Goal: Transaction & Acquisition: Book appointment/travel/reservation

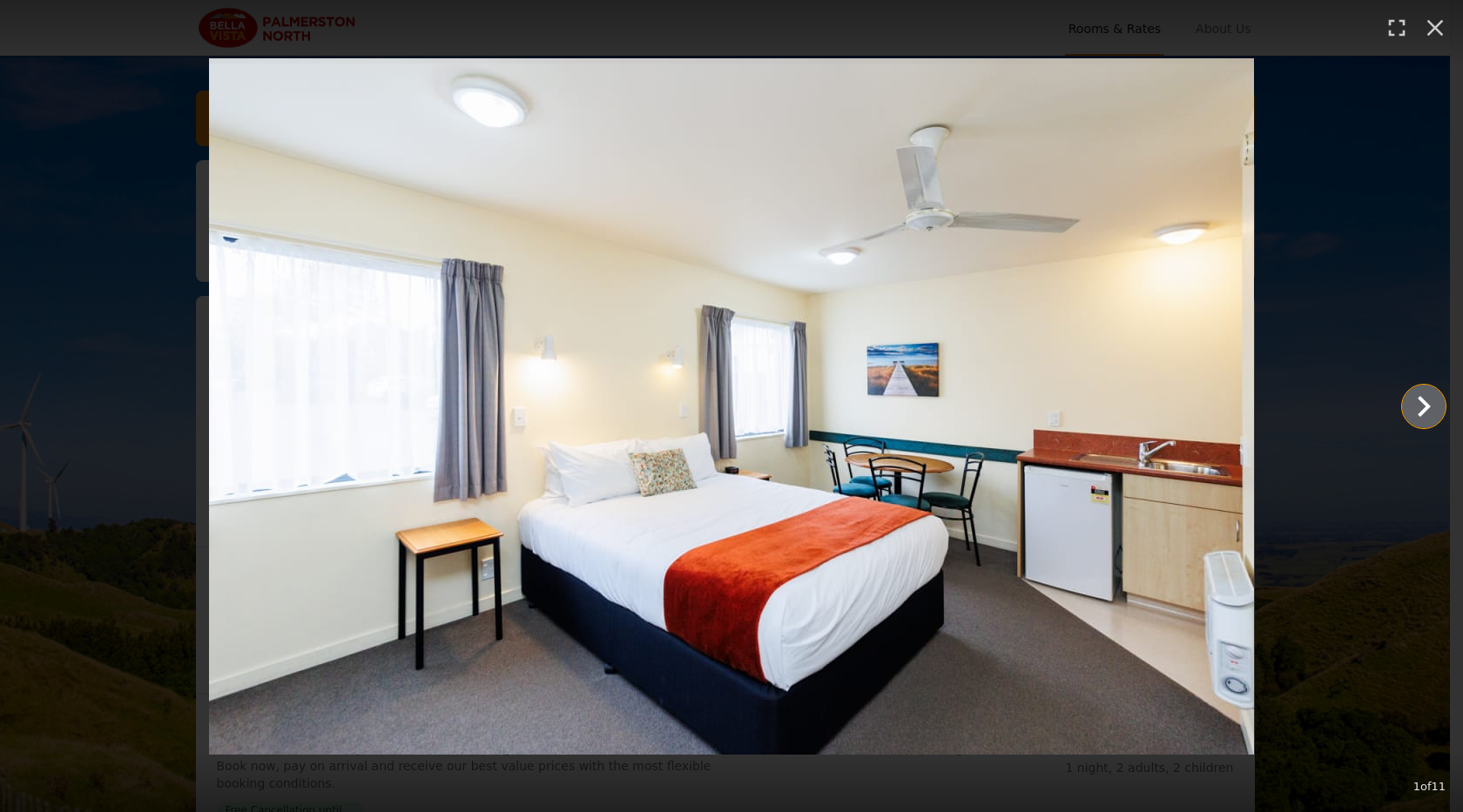
click at [1417, 402] on icon "Show slide 2 of 11" at bounding box center [1424, 406] width 42 height 42
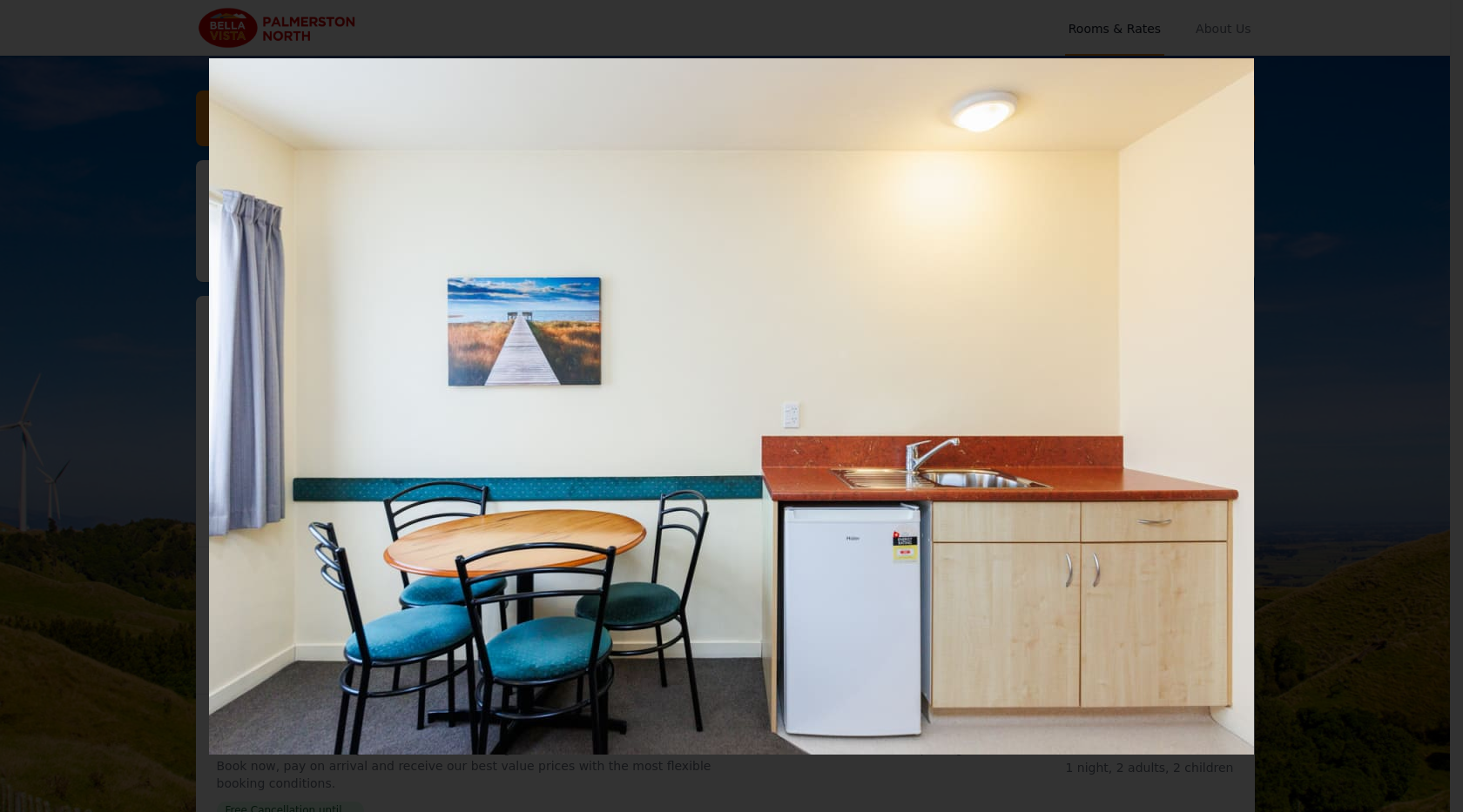
click at [1417, 402] on icon "Show slide 3 of 11" at bounding box center [1424, 406] width 42 height 42
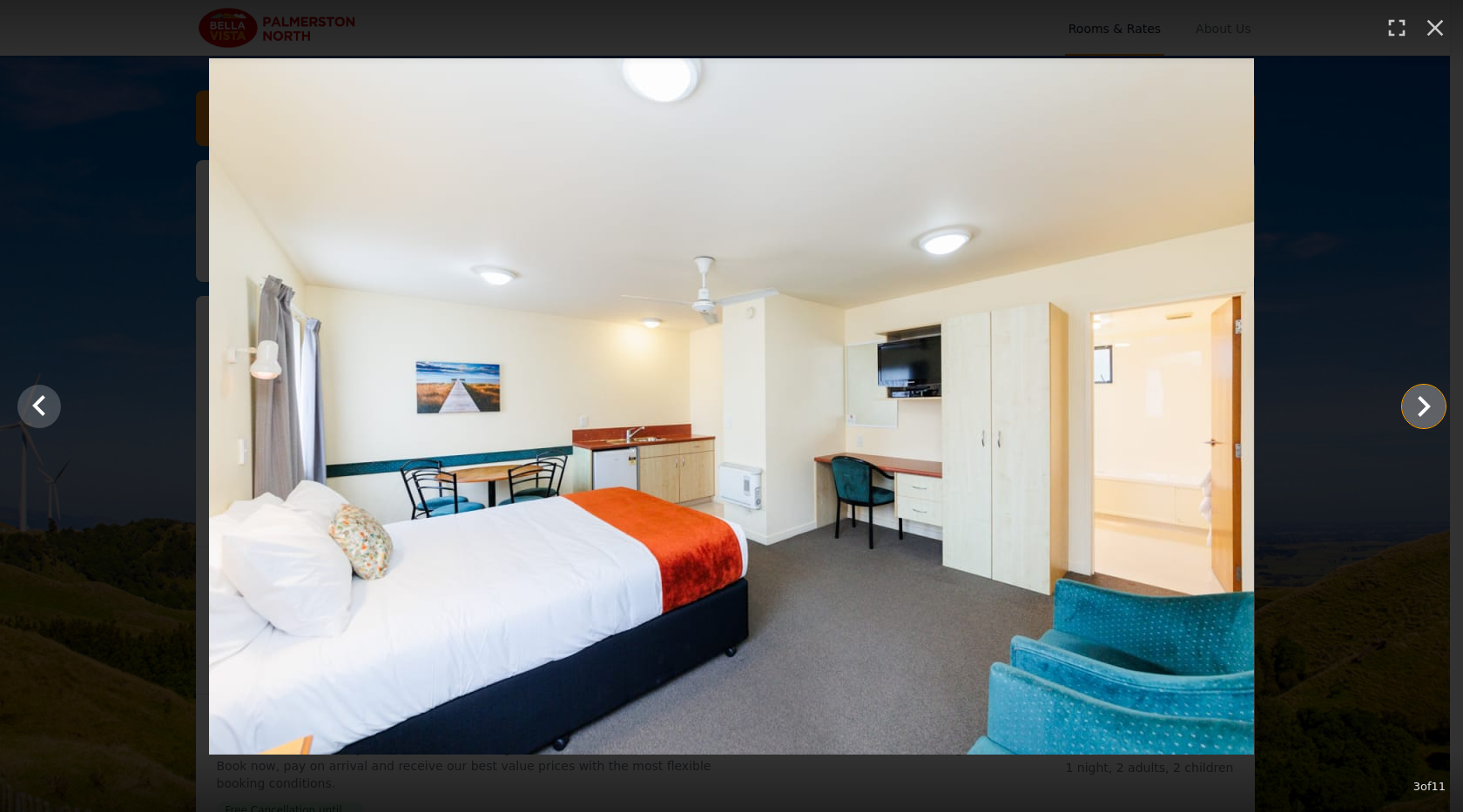
click at [1417, 402] on icon "Show slide 4 of 11" at bounding box center [1424, 406] width 42 height 42
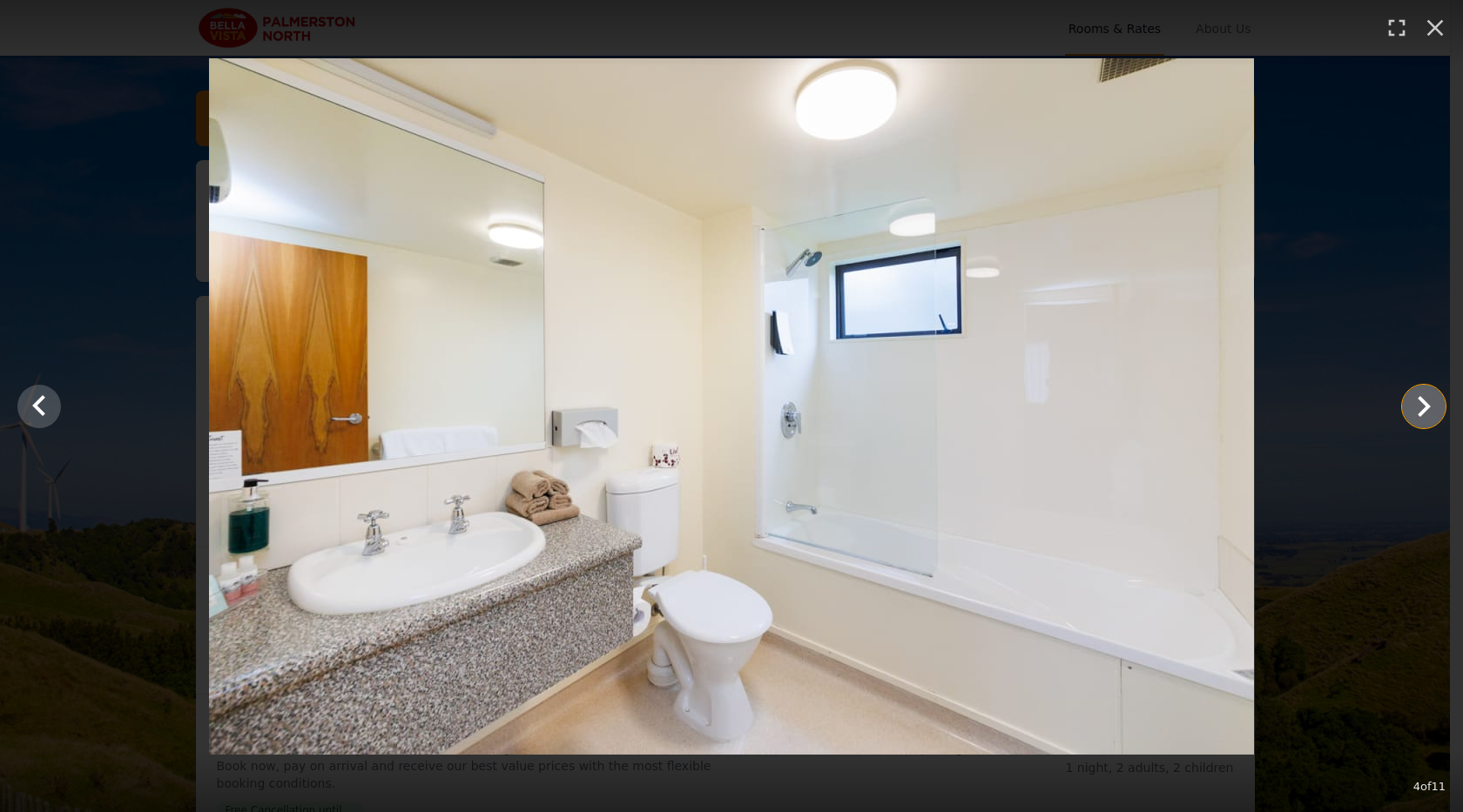
click at [1417, 402] on icon "Show slide 5 of 11" at bounding box center [1424, 406] width 42 height 42
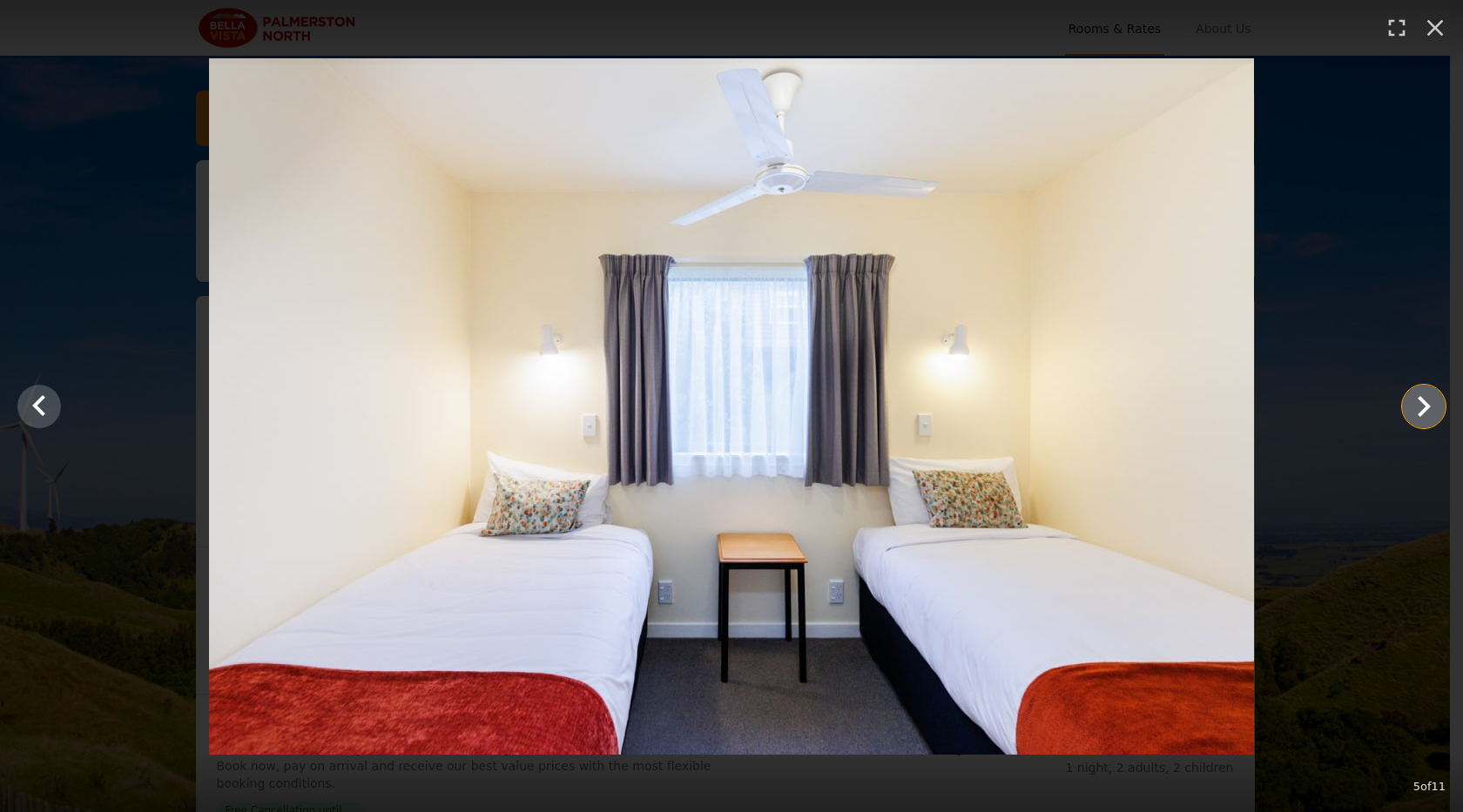
click at [1417, 402] on icon "Show slide 6 of 11" at bounding box center [1424, 406] width 42 height 42
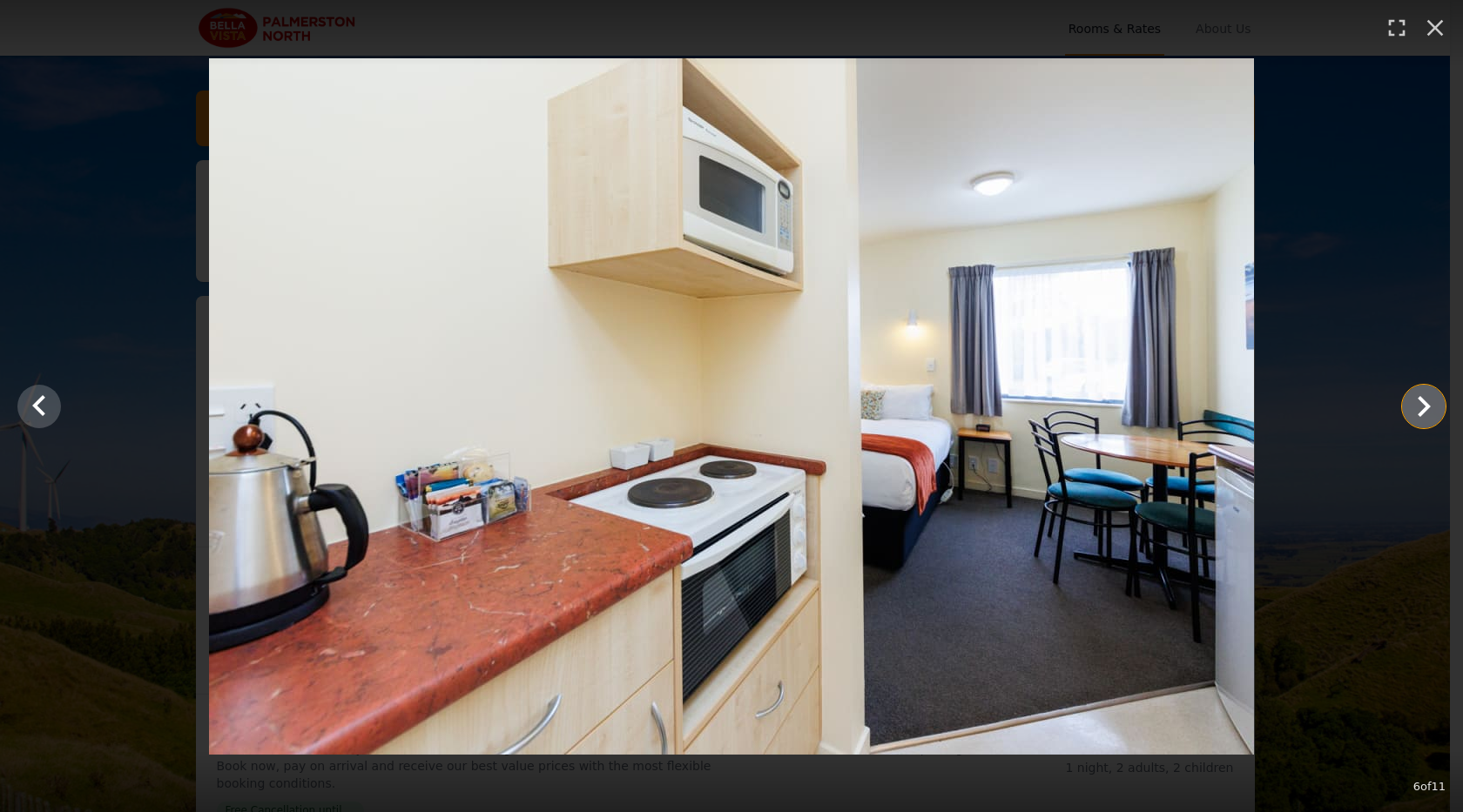
click at [1419, 397] on icon "Show slide 7 of 11" at bounding box center [1424, 406] width 13 height 21
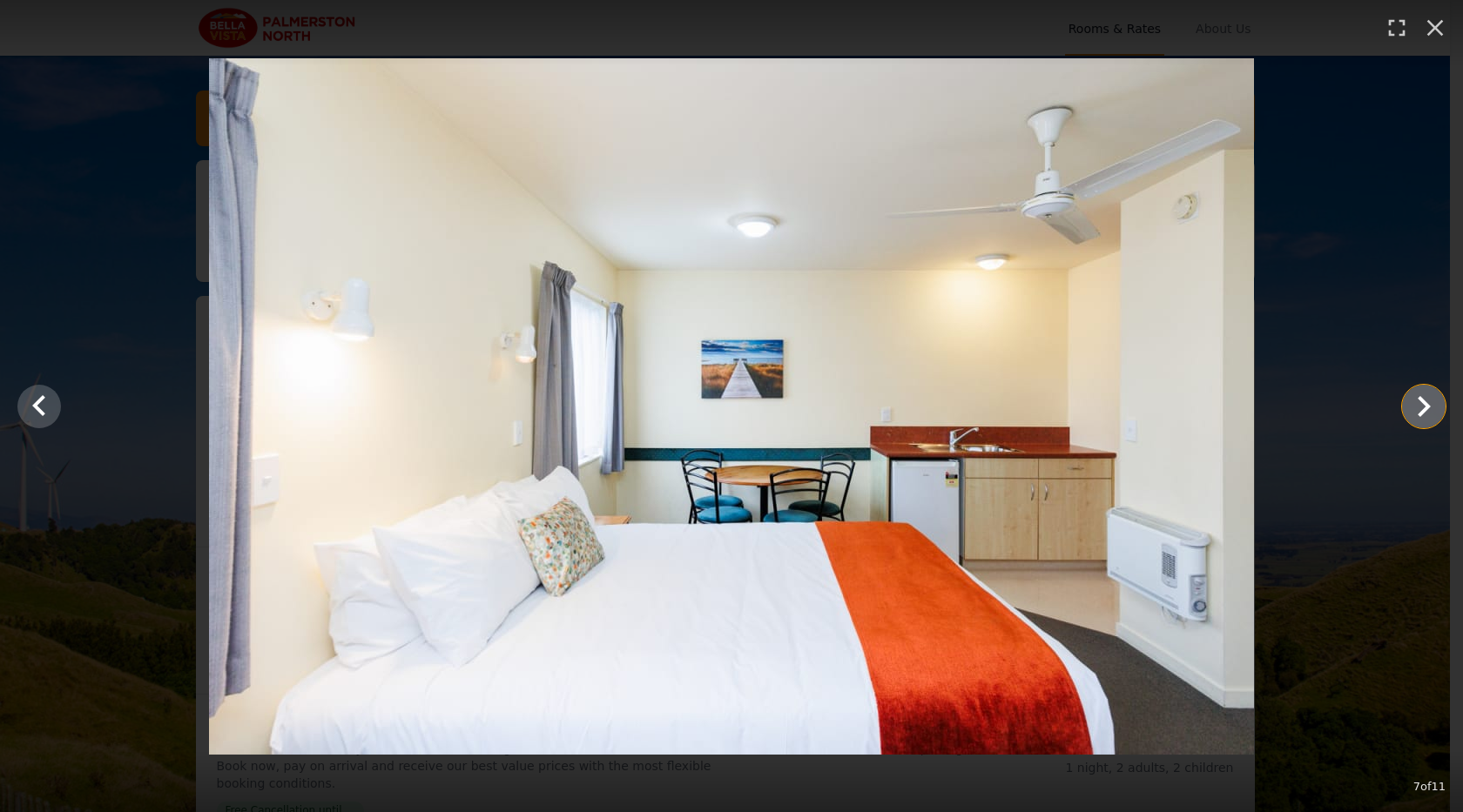
click at [1422, 402] on icon "Show slide 8 of 11" at bounding box center [1424, 406] width 13 height 21
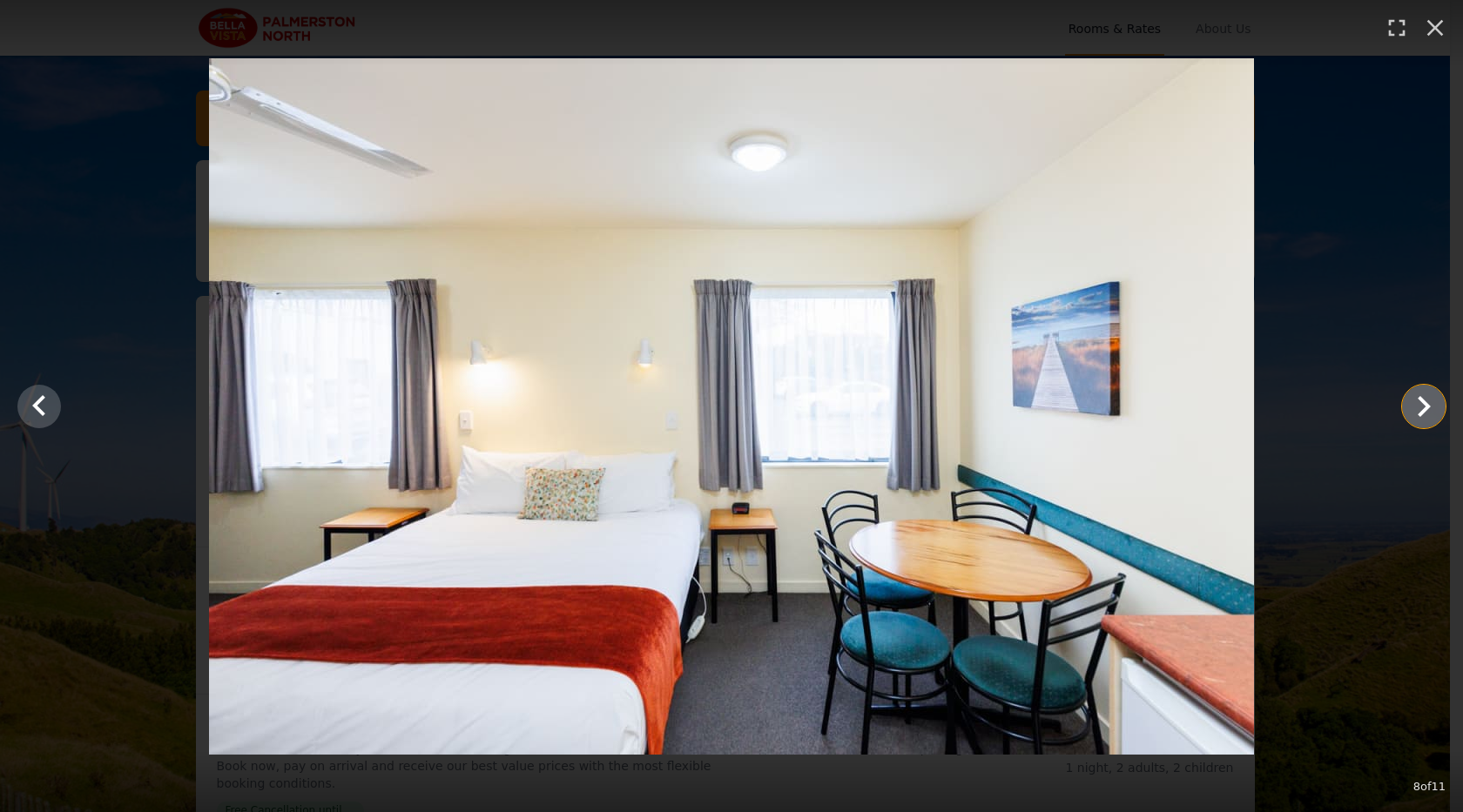
click at [1422, 401] on icon "Show slide 9 of 11" at bounding box center [1424, 406] width 13 height 21
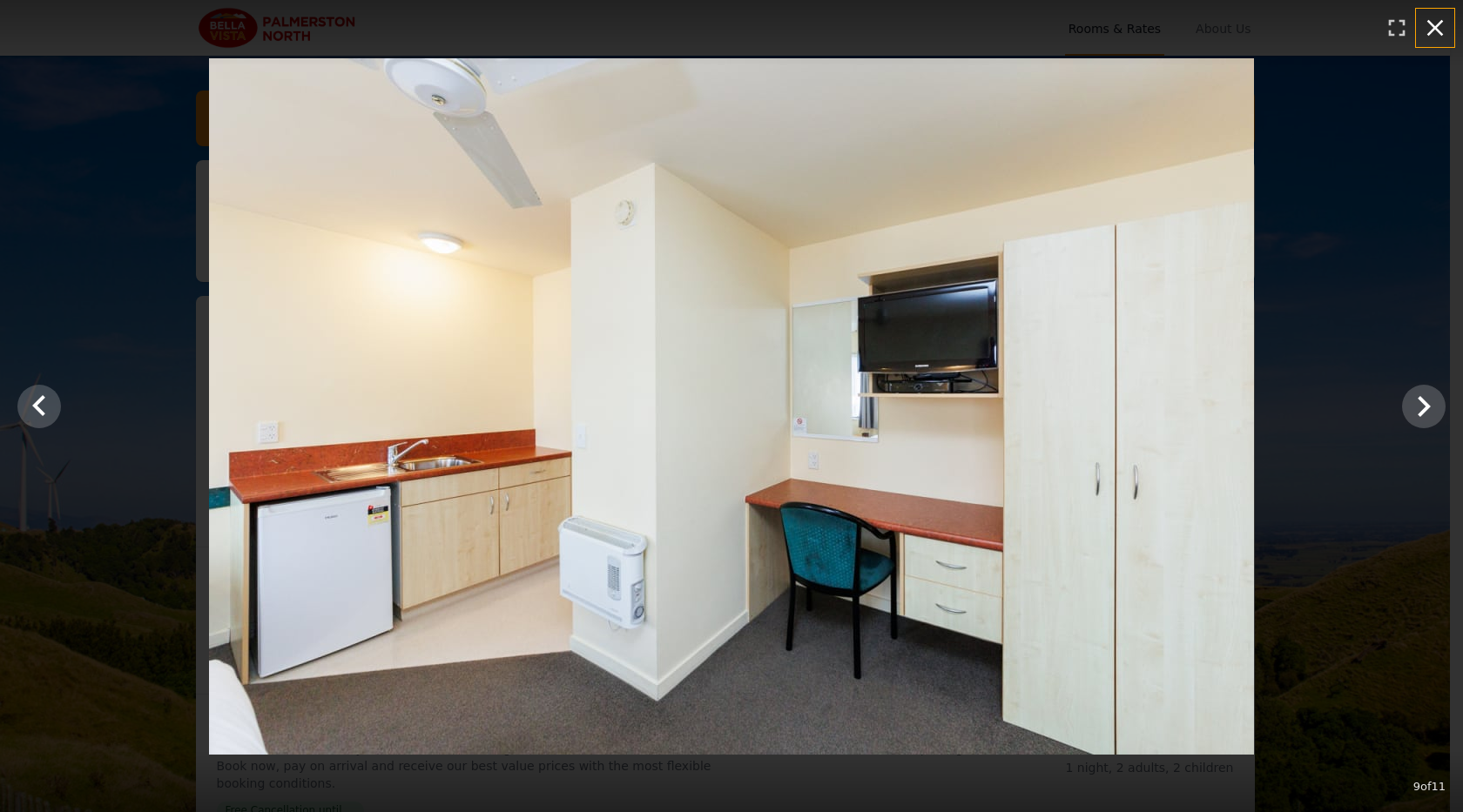
click at [1434, 28] on icon "button" at bounding box center [1435, 28] width 17 height 17
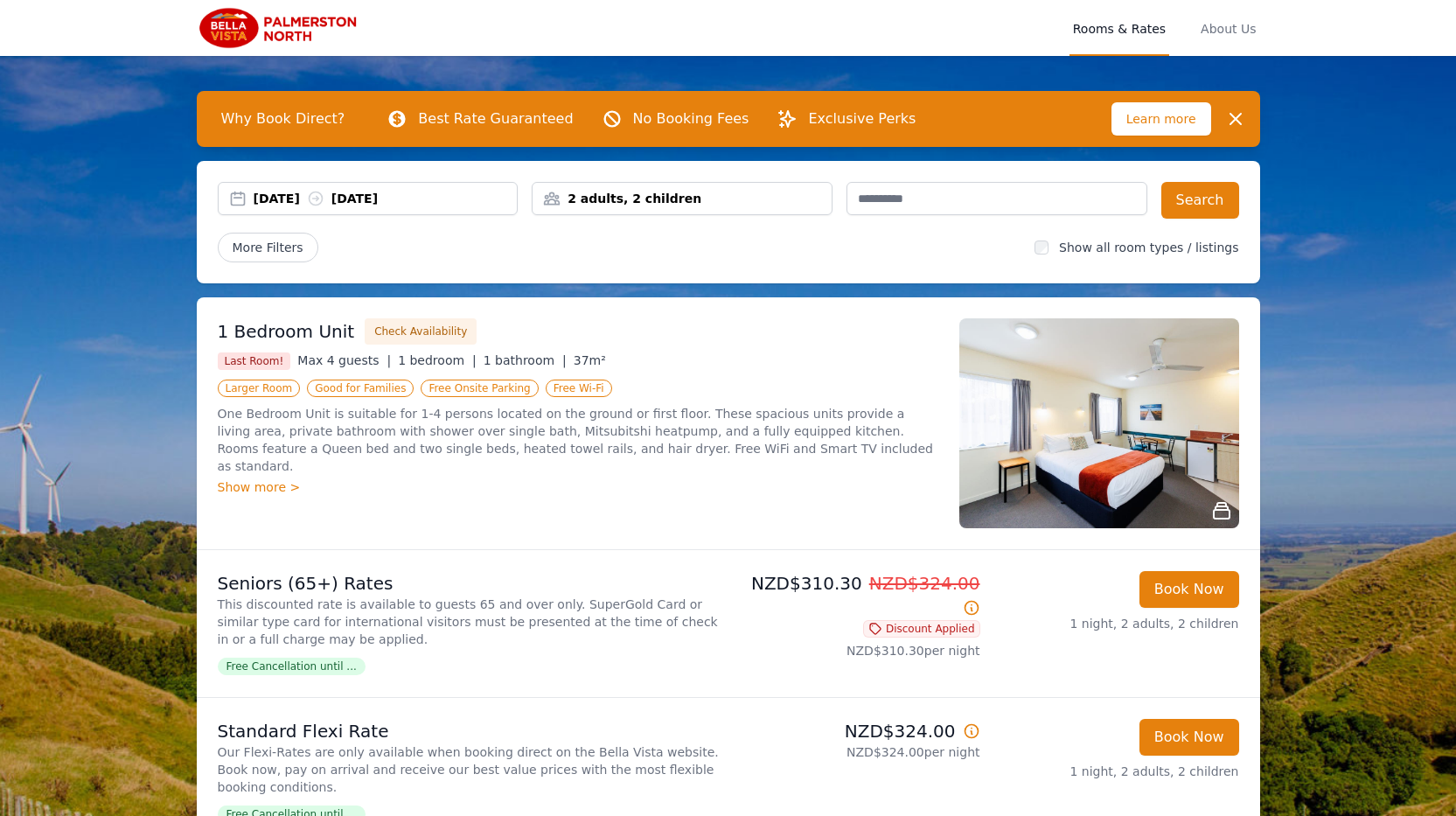
scroll to position [87, 0]
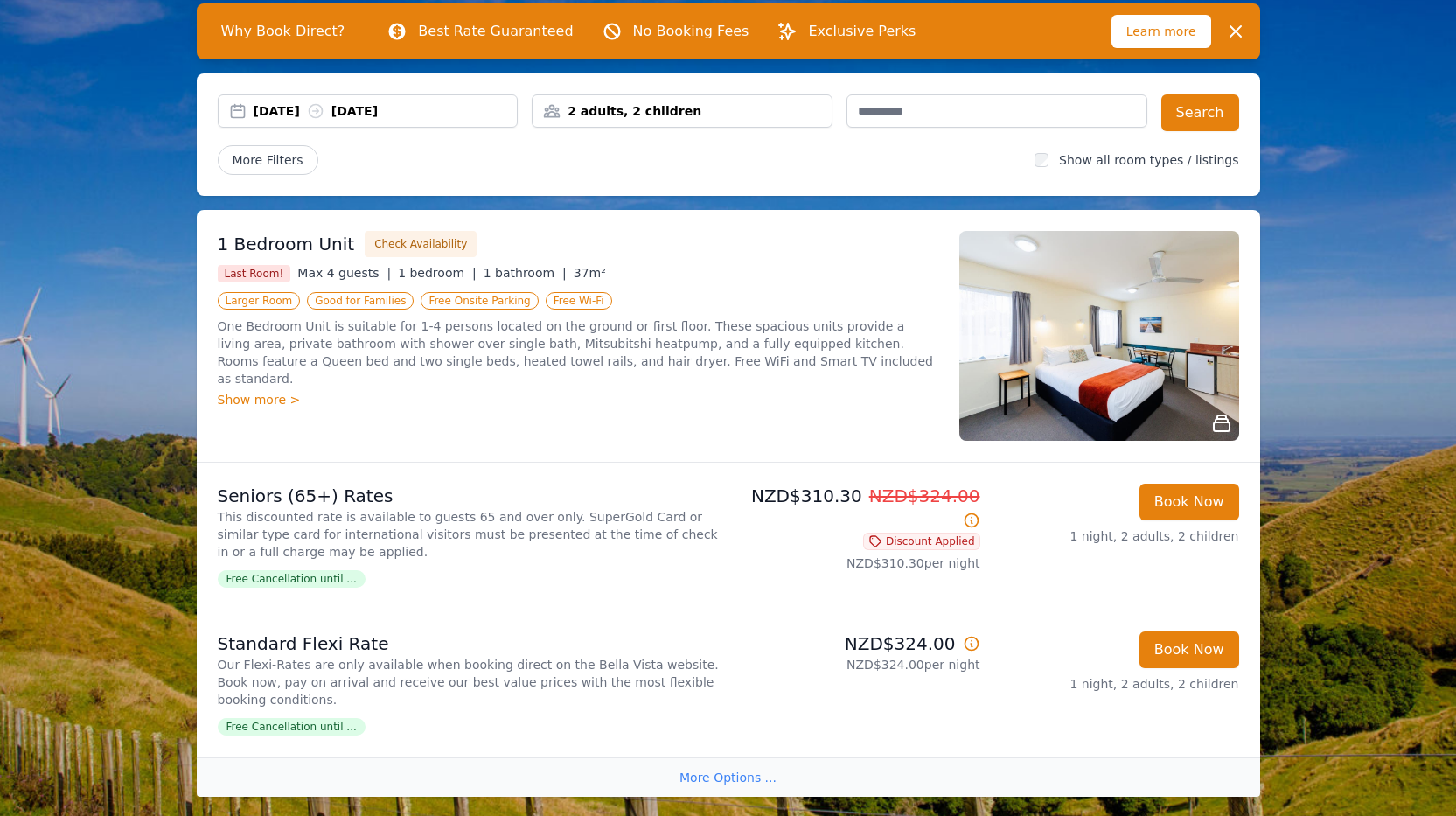
click at [706, 759] on div "More Options ..." at bounding box center [728, 777] width 1064 height 40
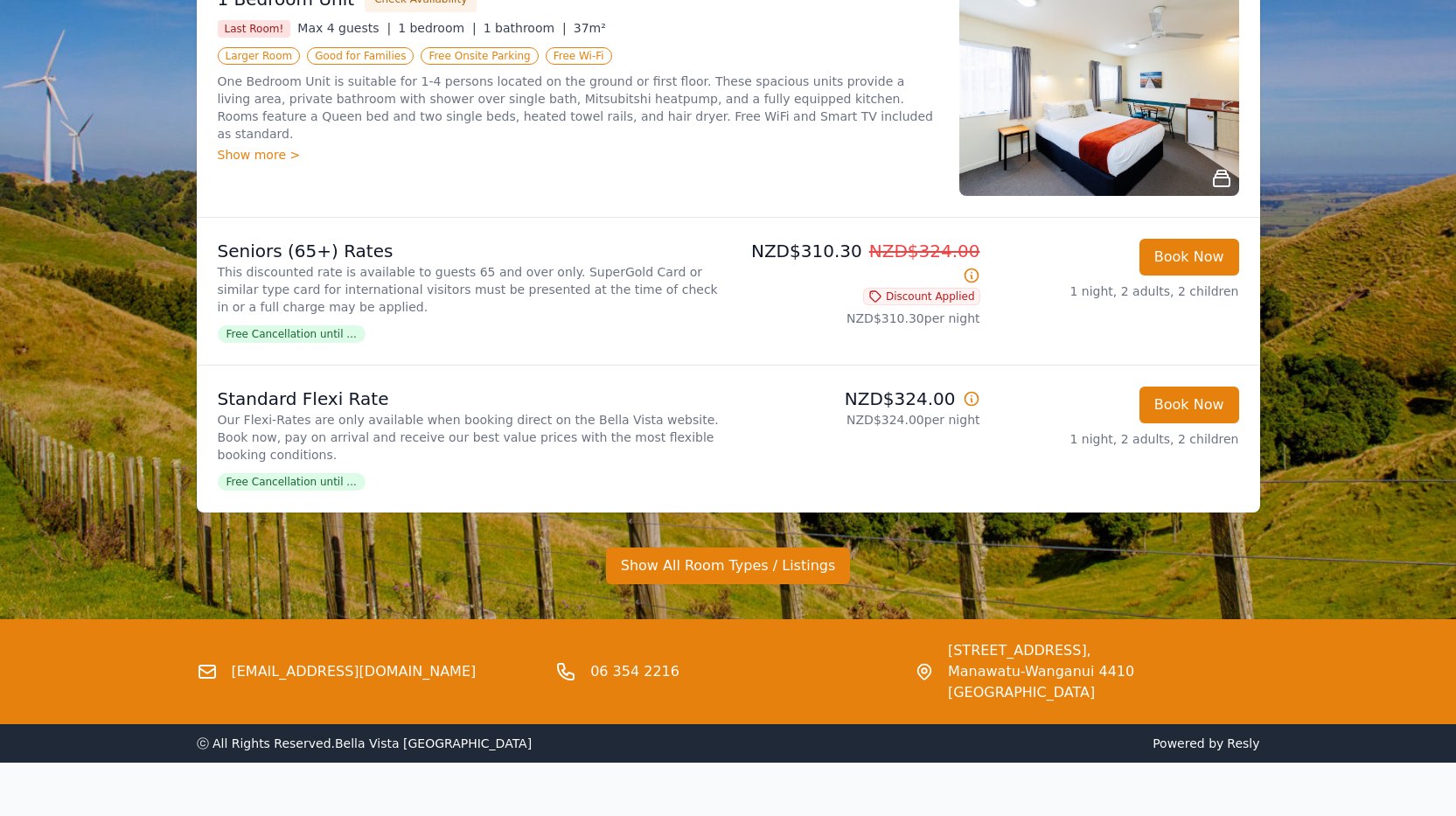
scroll to position [346, 0]
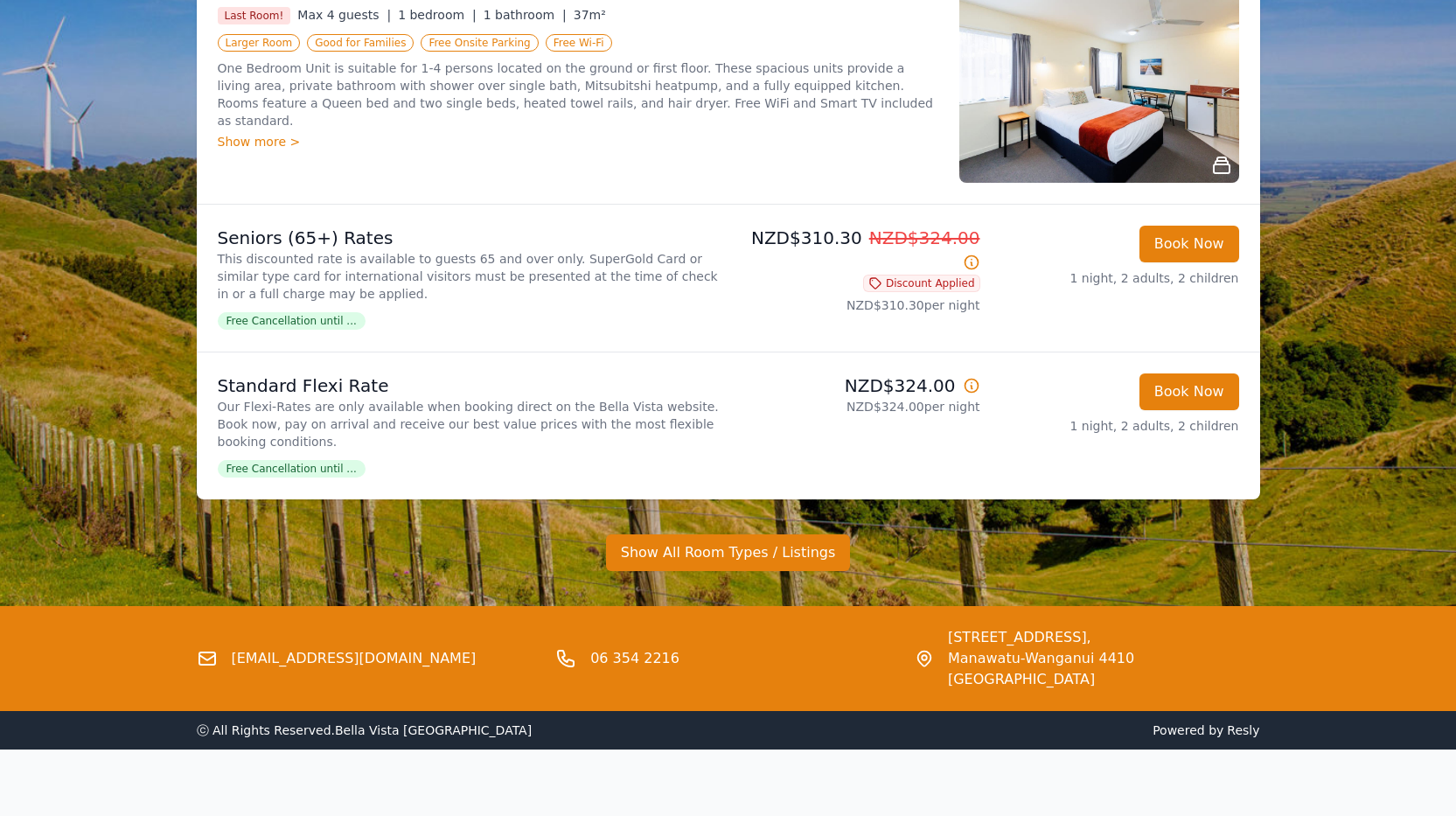
click at [972, 386] on icon at bounding box center [971, 386] width 18 height 18
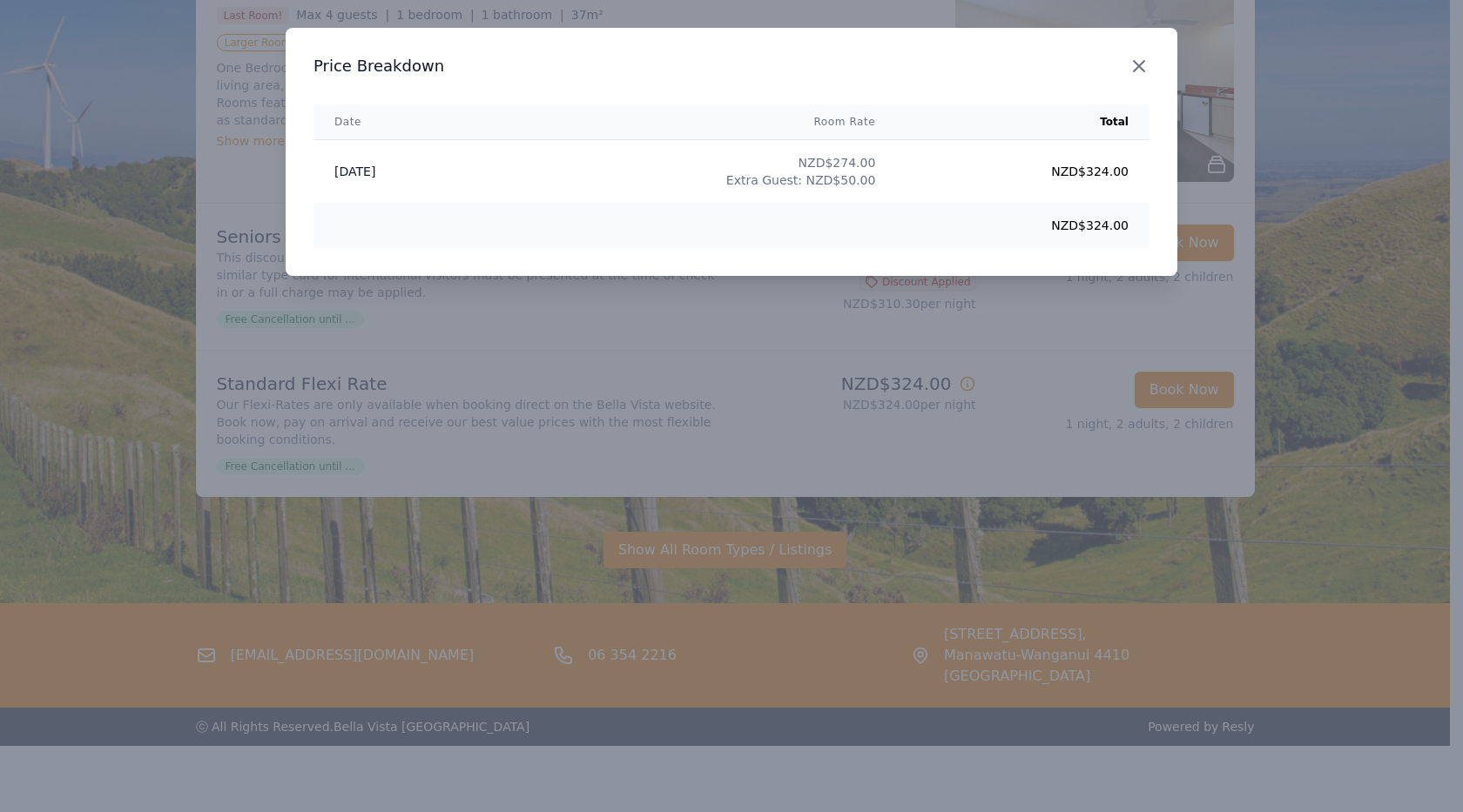
click at [1142, 68] on icon "button" at bounding box center [1139, 67] width 21 height 21
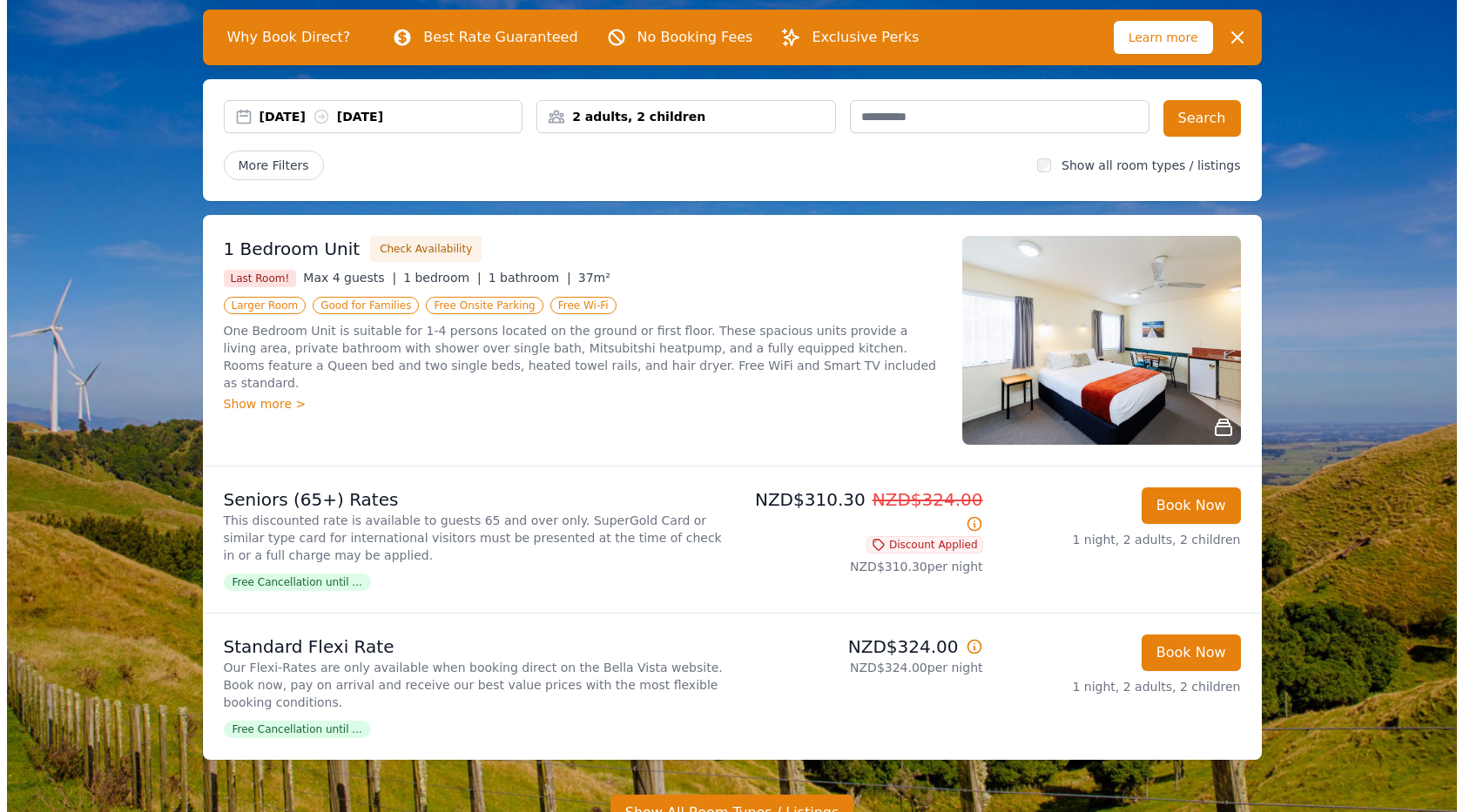
scroll to position [261, 0]
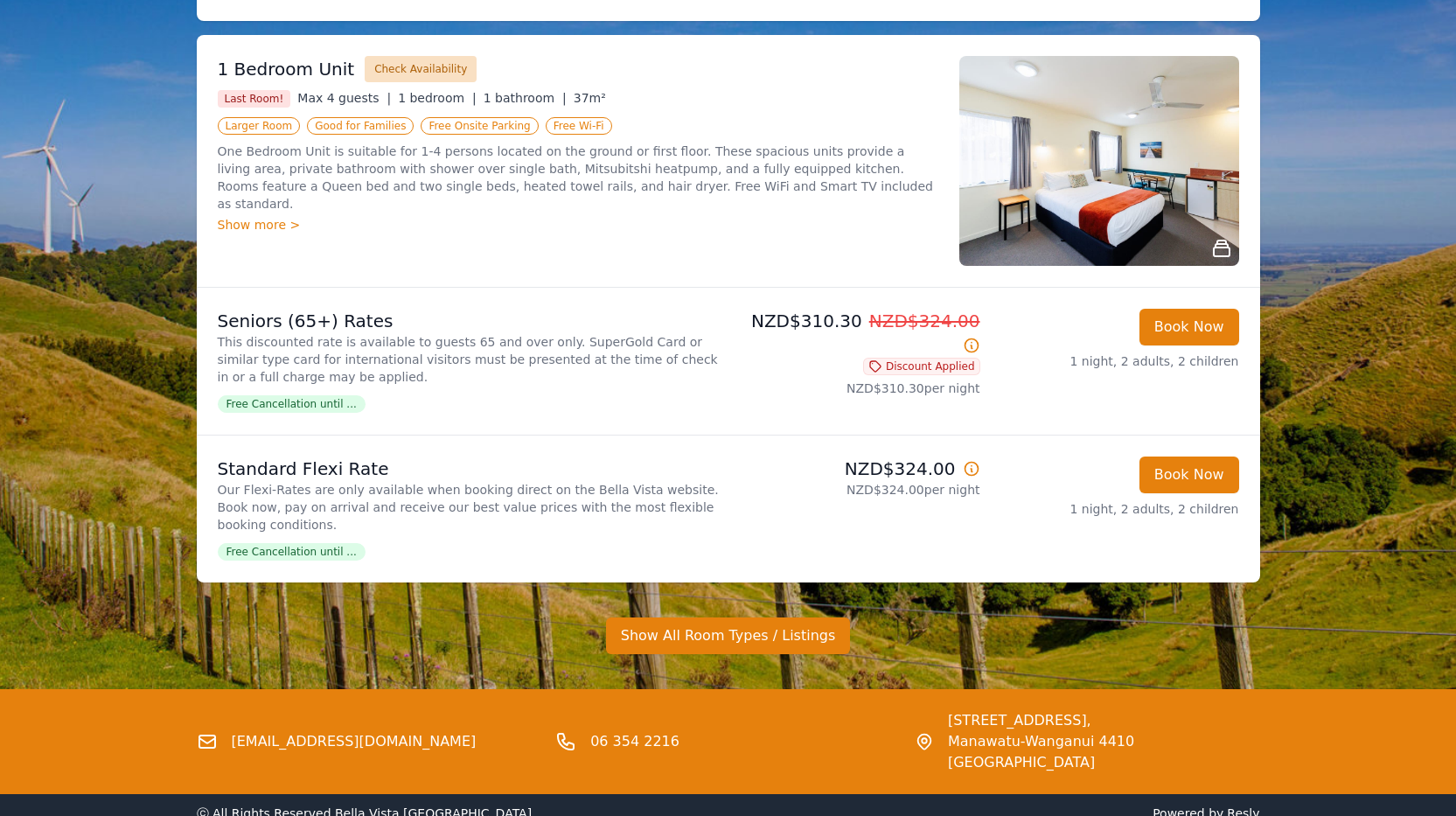
click at [403, 74] on button "Check Availability" at bounding box center [420, 70] width 112 height 26
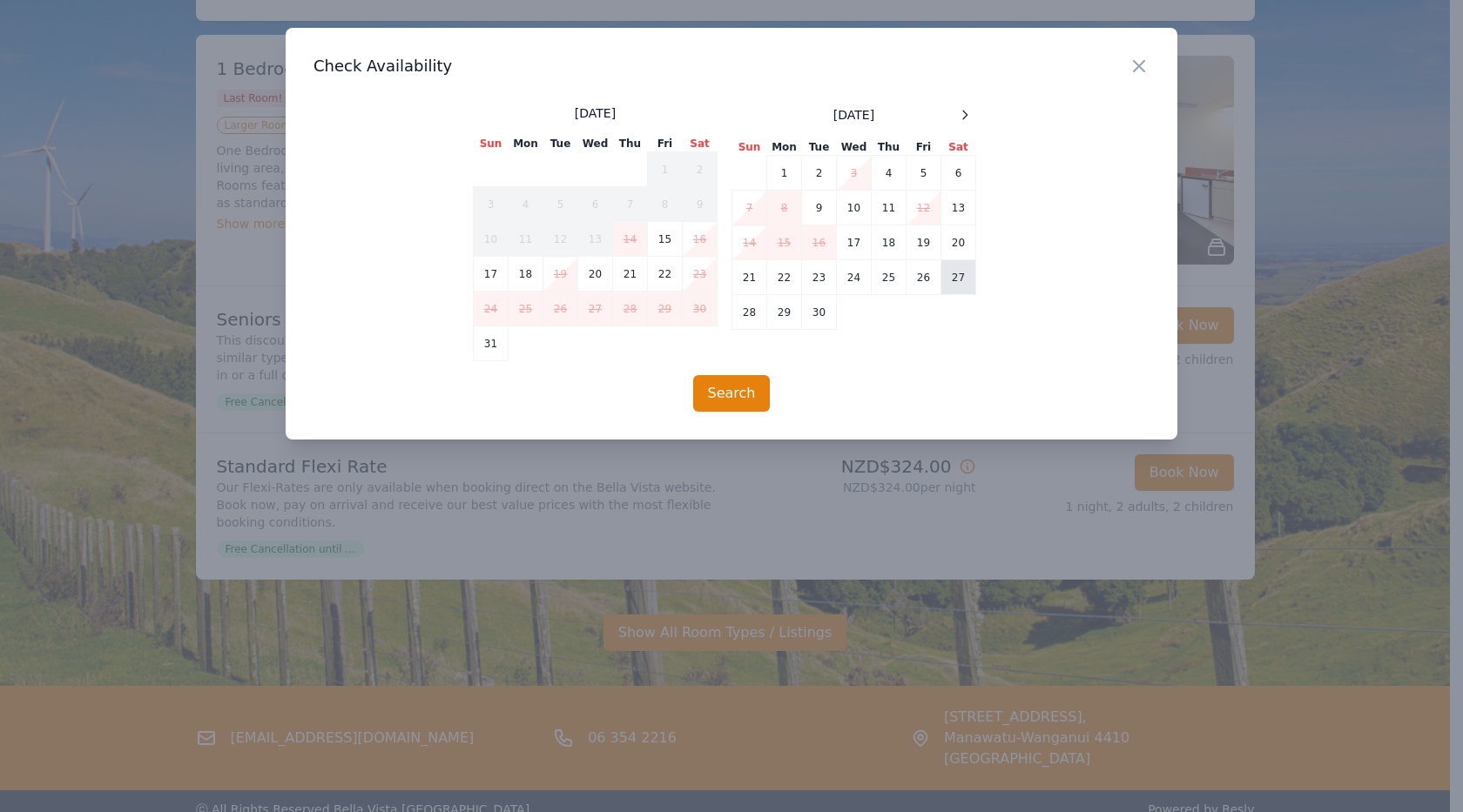
click at [961, 278] on td "27" at bounding box center [958, 278] width 35 height 35
click at [746, 313] on td "28" at bounding box center [750, 313] width 35 height 35
click at [726, 398] on button "Search" at bounding box center [732, 393] width 77 height 37
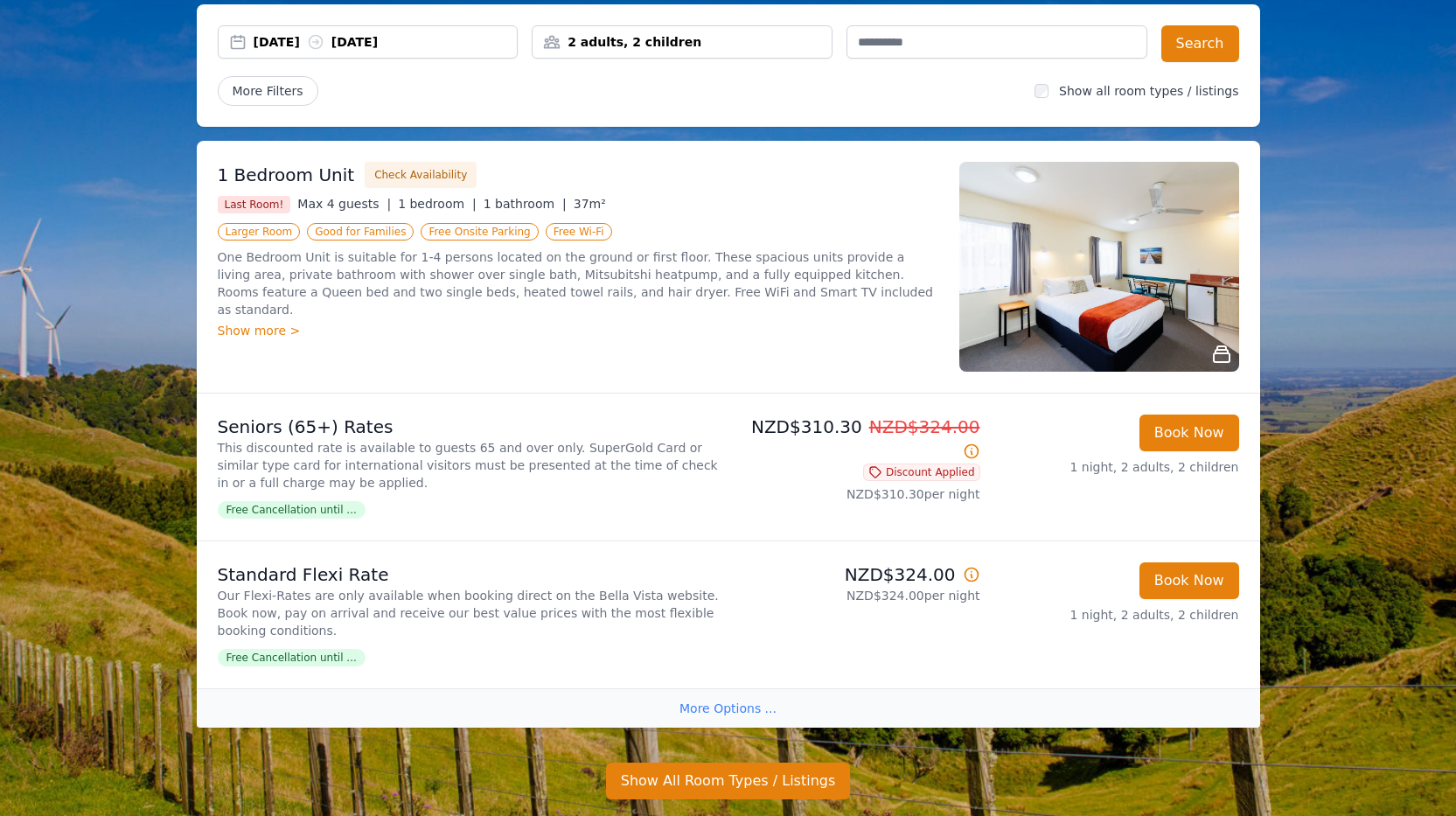
scroll to position [175, 0]
